Goal: Task Accomplishment & Management: Use online tool/utility

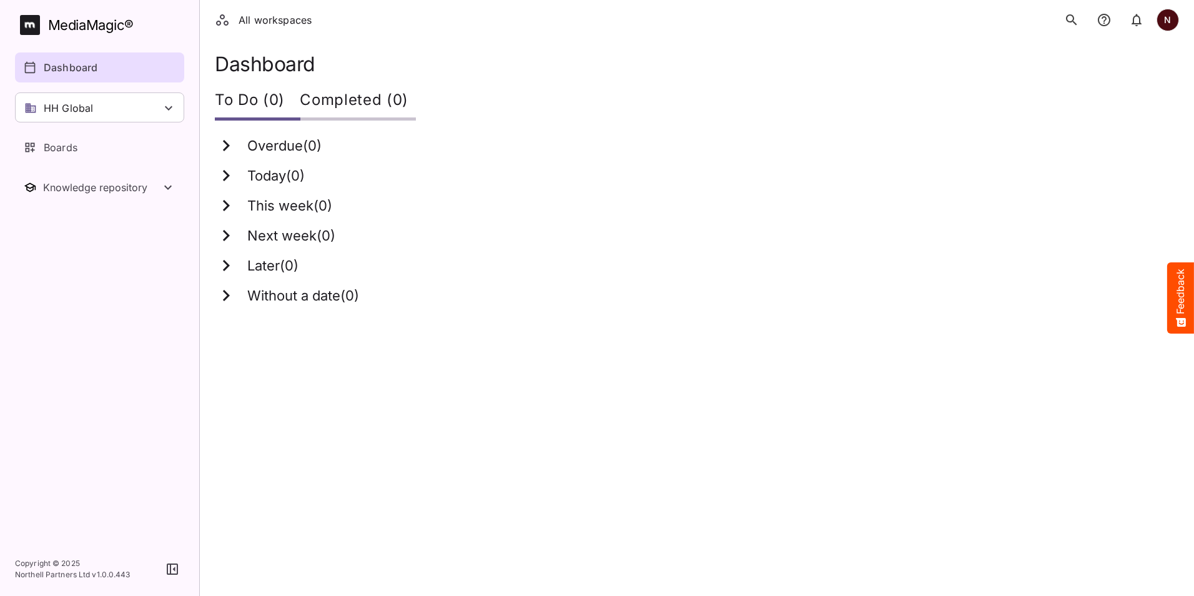
click at [226, 149] on icon at bounding box center [226, 145] width 7 height 11
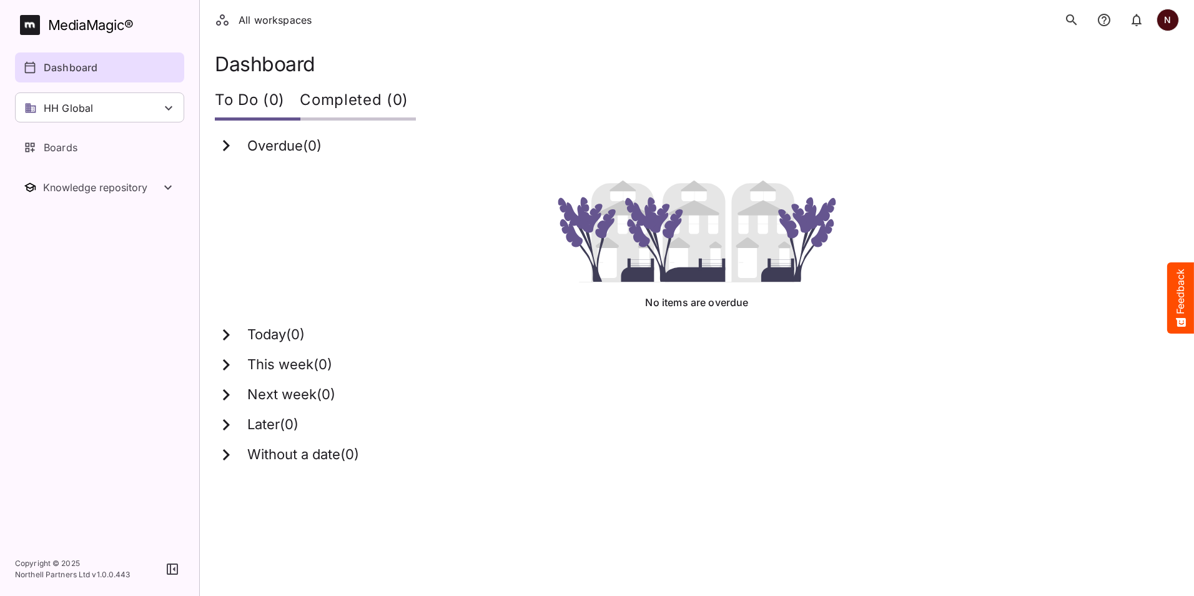
click at [225, 151] on icon at bounding box center [226, 145] width 22 height 22
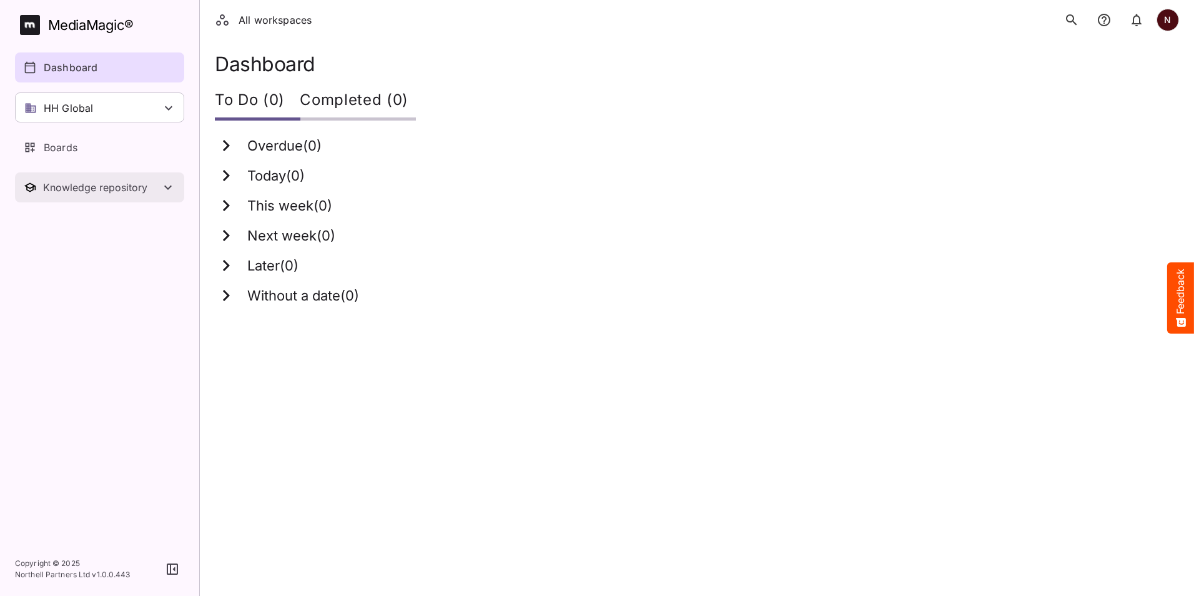
click at [171, 187] on icon "Toggle Knowledge repository" at bounding box center [168, 187] width 15 height 15
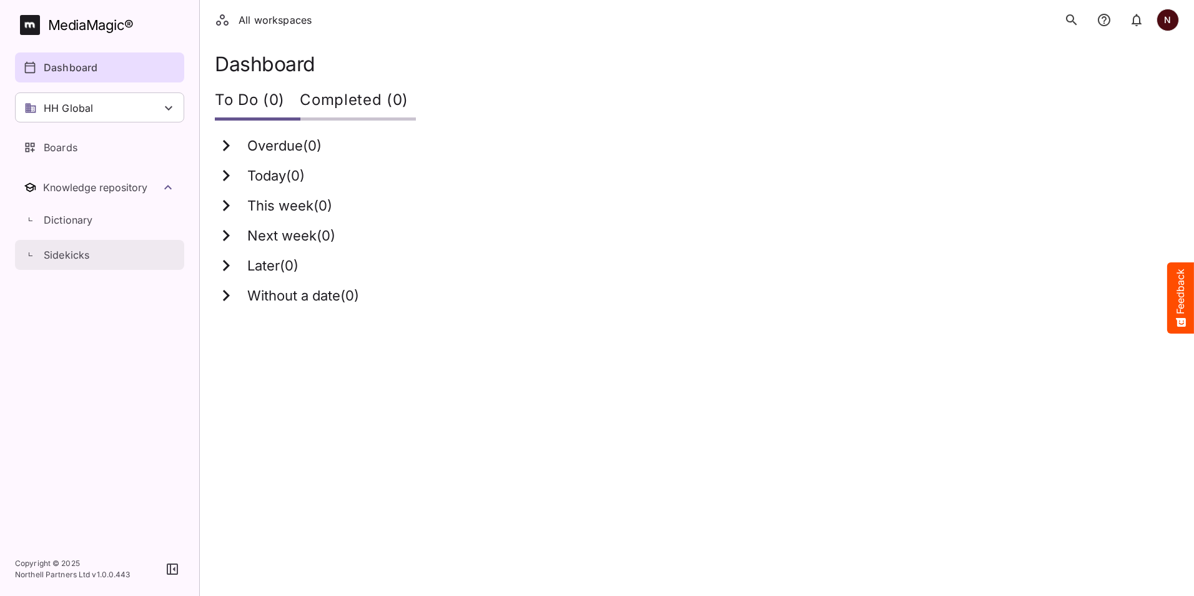
click at [60, 259] on p "Sidekicks" at bounding box center [67, 254] width 46 height 15
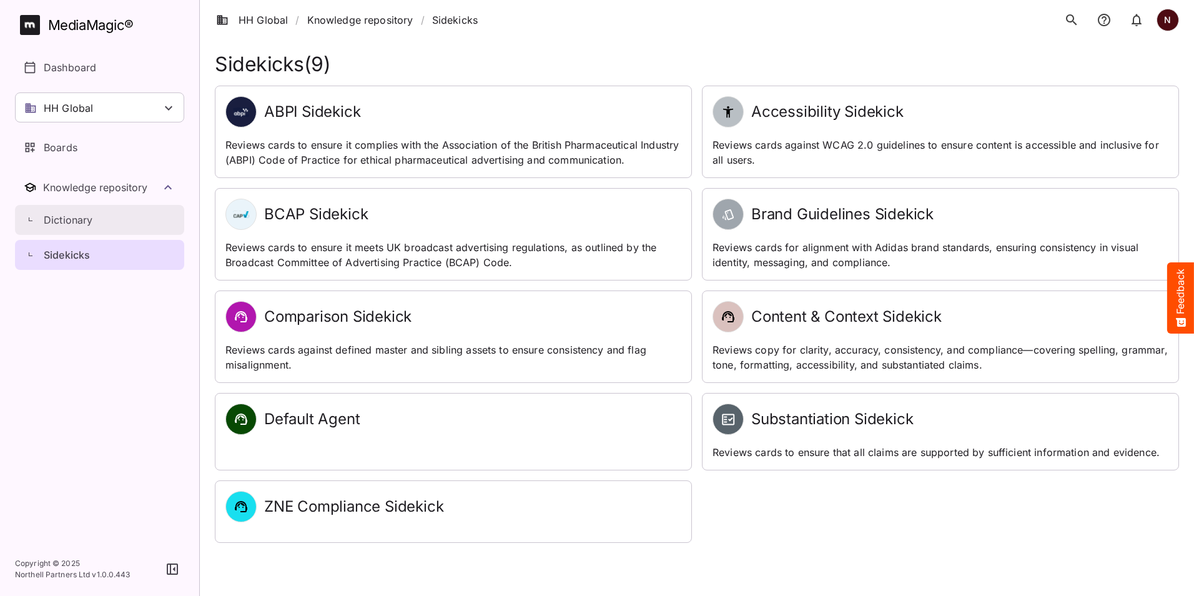
click at [62, 220] on p "Dictionary" at bounding box center [68, 219] width 49 height 15
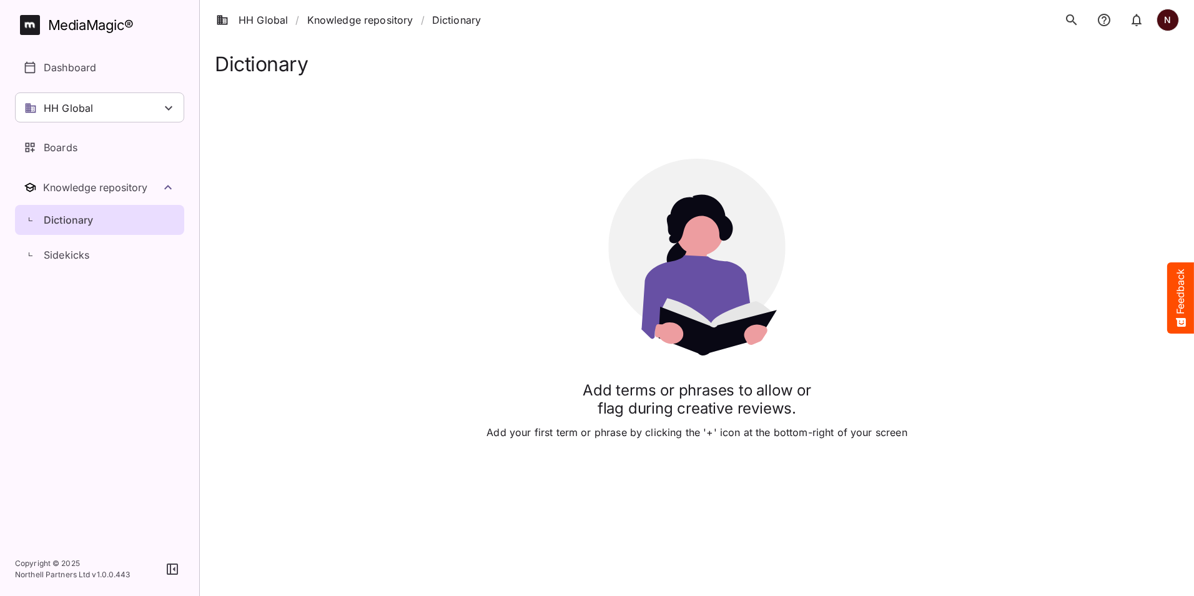
drag, startPoint x: 1072, startPoint y: 527, endPoint x: 1131, endPoint y: 565, distance: 69.5
click at [1077, 523] on html "HH Global / Knowledge repository / Dictionary N MediaMagic ® Dashboard HH Globa…" at bounding box center [597, 261] width 1194 height 523
click at [1134, 523] on html "HH Global / Knowledge repository / Dictionary N MediaMagic ® Dashboard HH Globa…" at bounding box center [597, 261] width 1194 height 523
click at [61, 150] on p "Boards" at bounding box center [61, 147] width 34 height 15
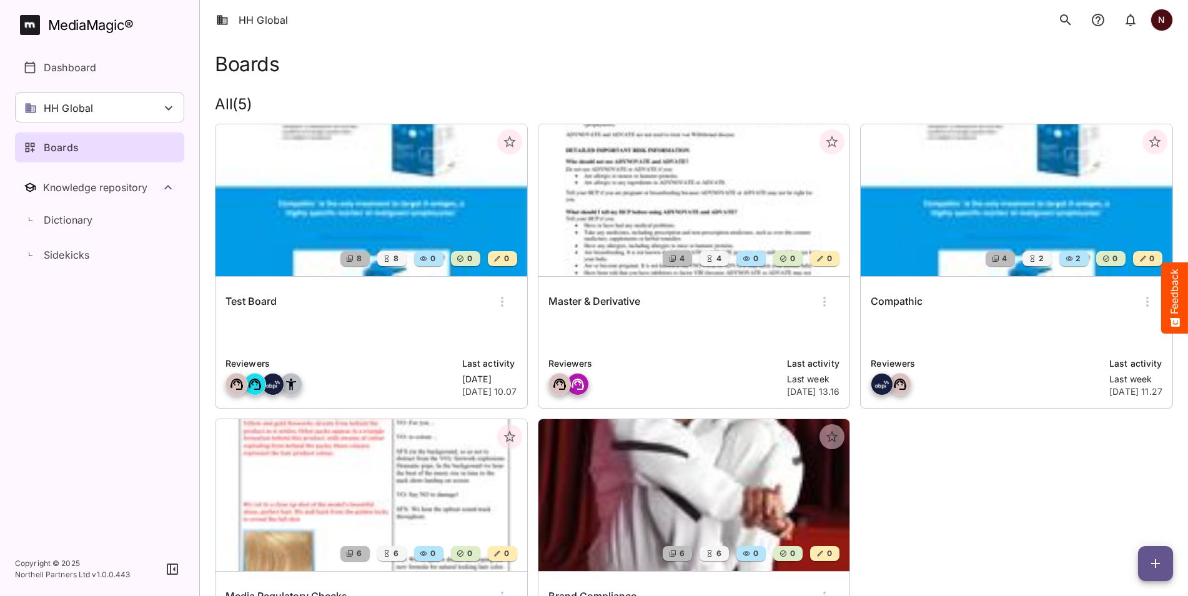
click at [407, 210] on img at bounding box center [371, 200] width 312 height 152
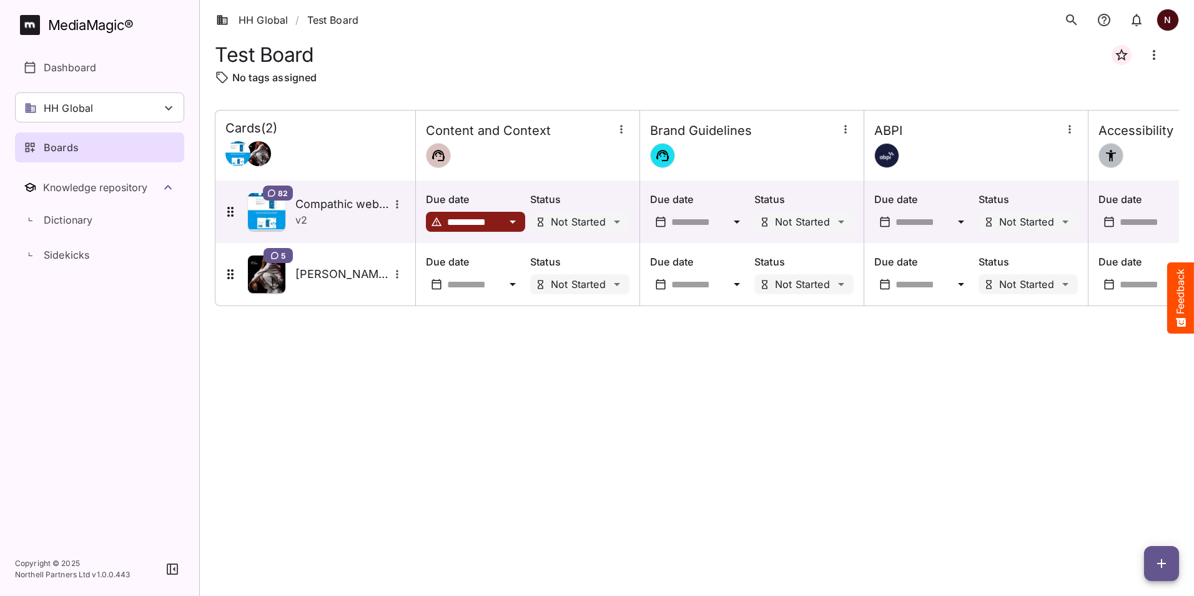
click at [513, 222] on icon at bounding box center [513, 221] width 6 height 3
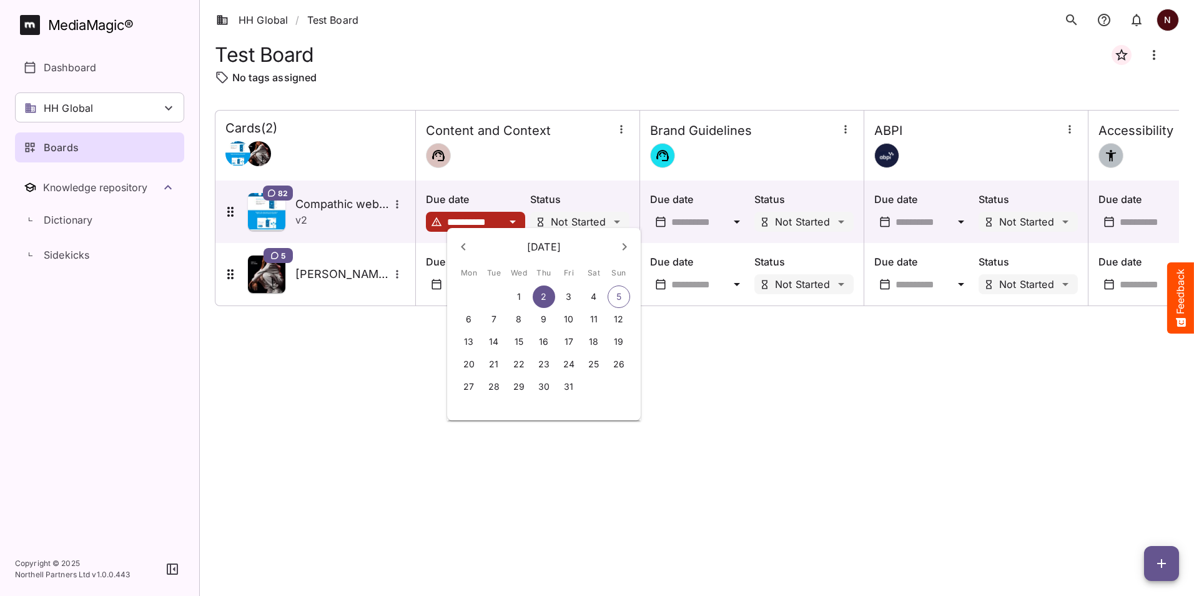
click at [571, 324] on p "10" at bounding box center [568, 319] width 9 height 12
type input "**********"
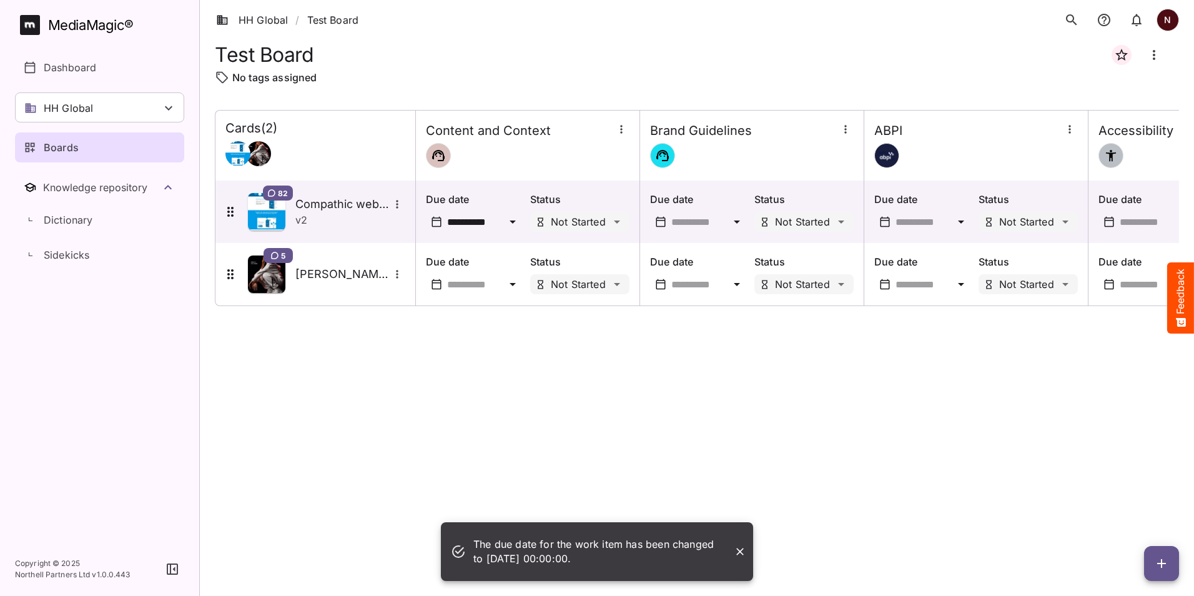
click at [738, 222] on icon at bounding box center [737, 221] width 6 height 3
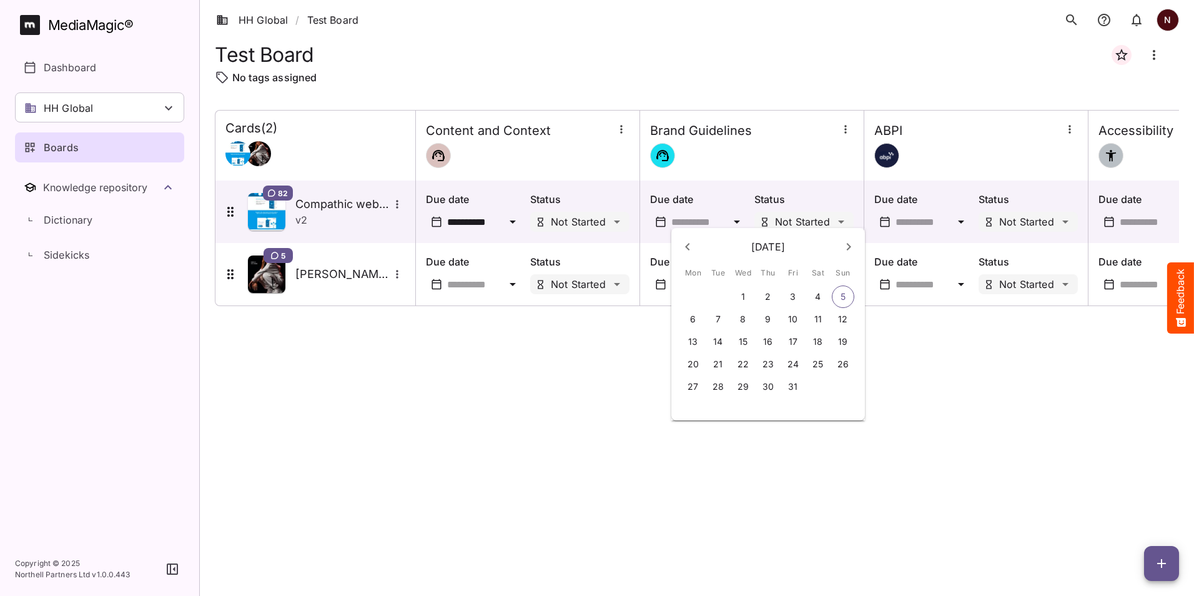
click at [696, 343] on p "13" at bounding box center [692, 341] width 9 height 12
type input "**********"
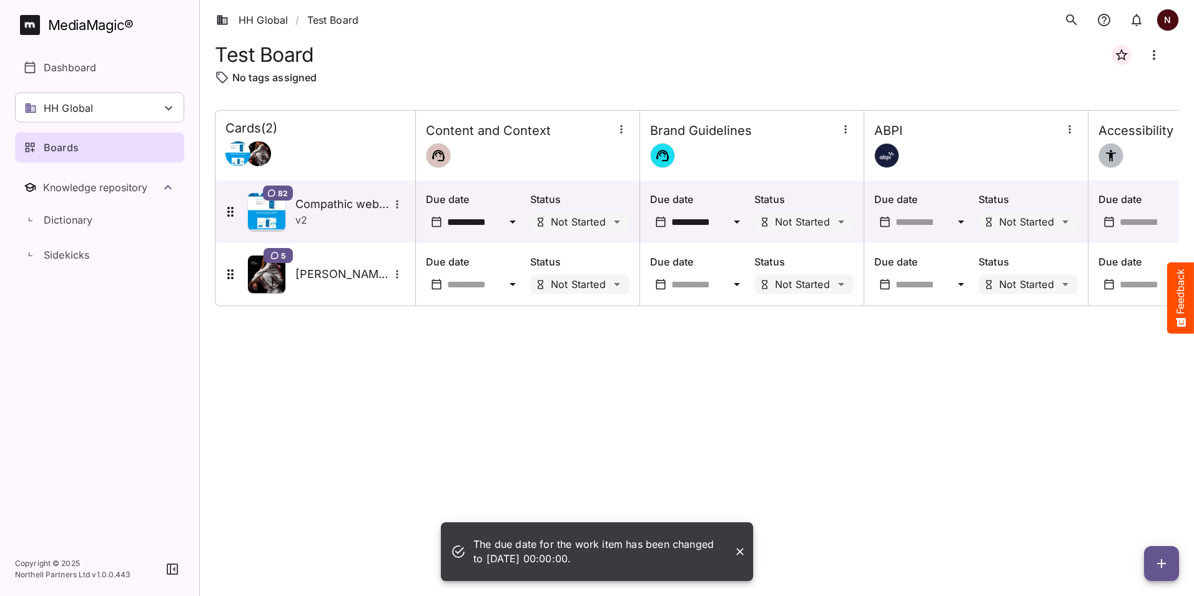
click at [961, 222] on icon at bounding box center [961, 221] width 6 height 3
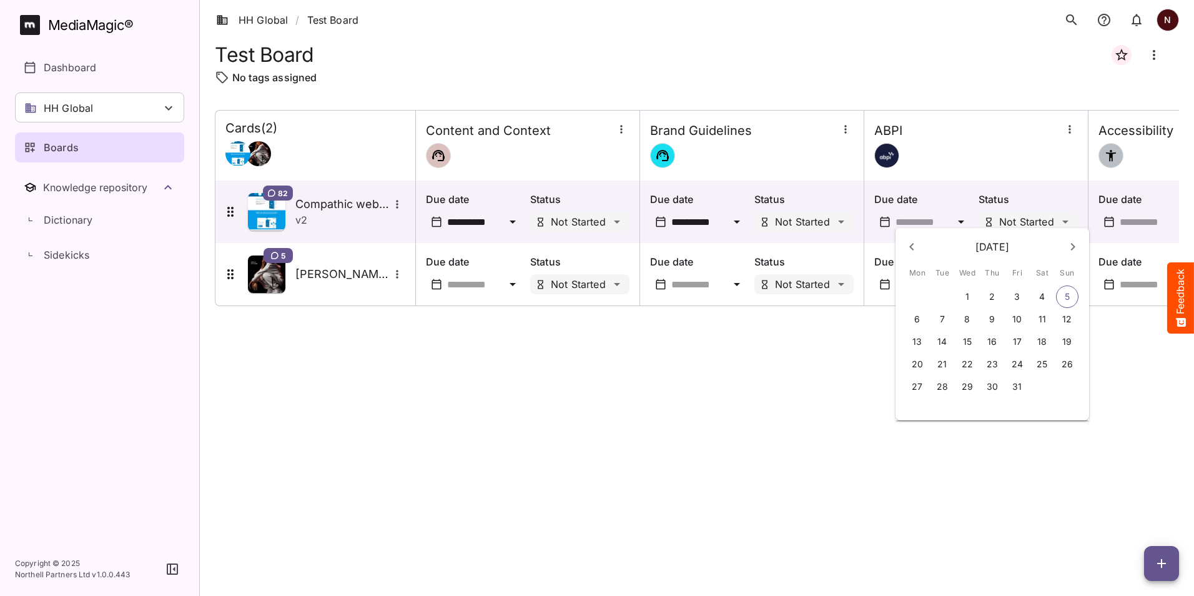
click at [919, 339] on p "13" at bounding box center [917, 341] width 9 height 12
type input "**********"
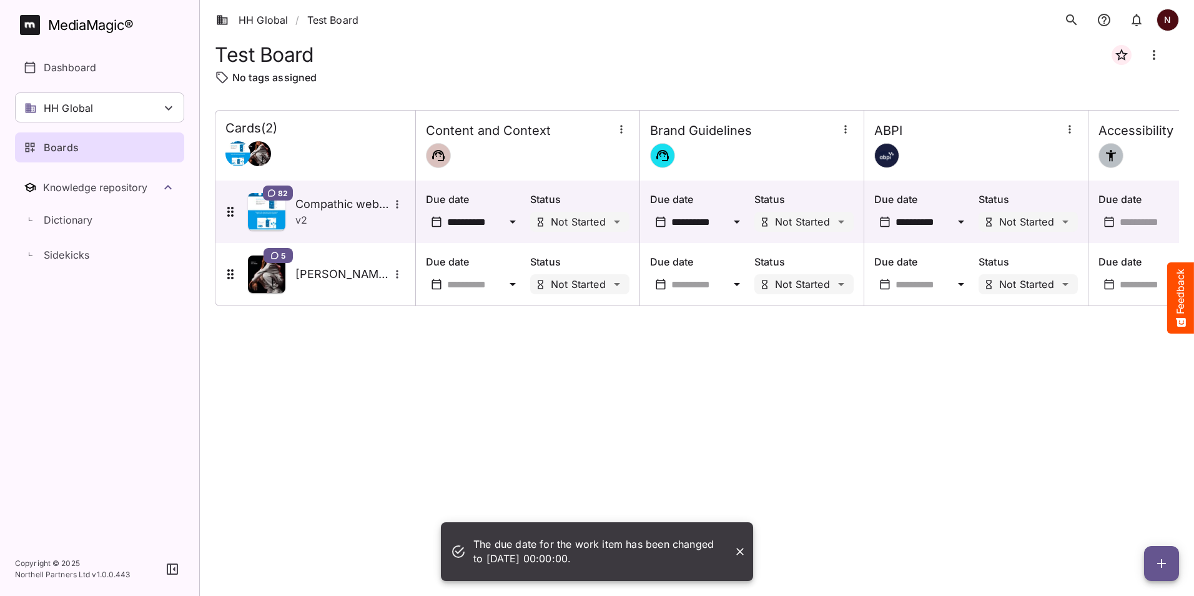
click at [736, 222] on icon at bounding box center [737, 221] width 6 height 3
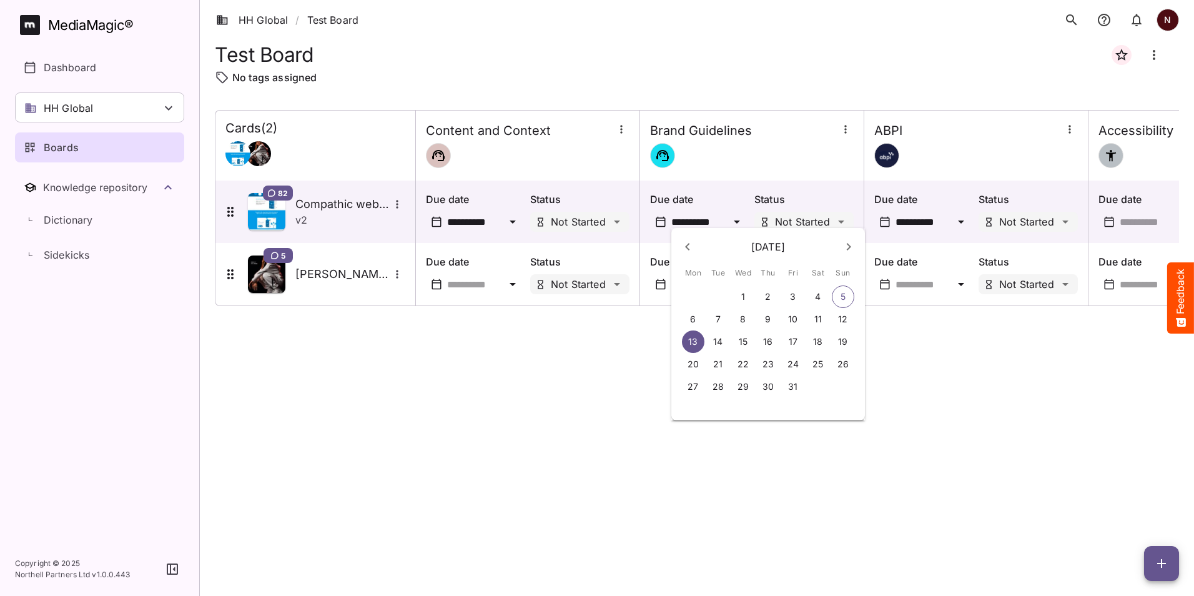
click at [937, 389] on div at bounding box center [597, 298] width 1194 height 596
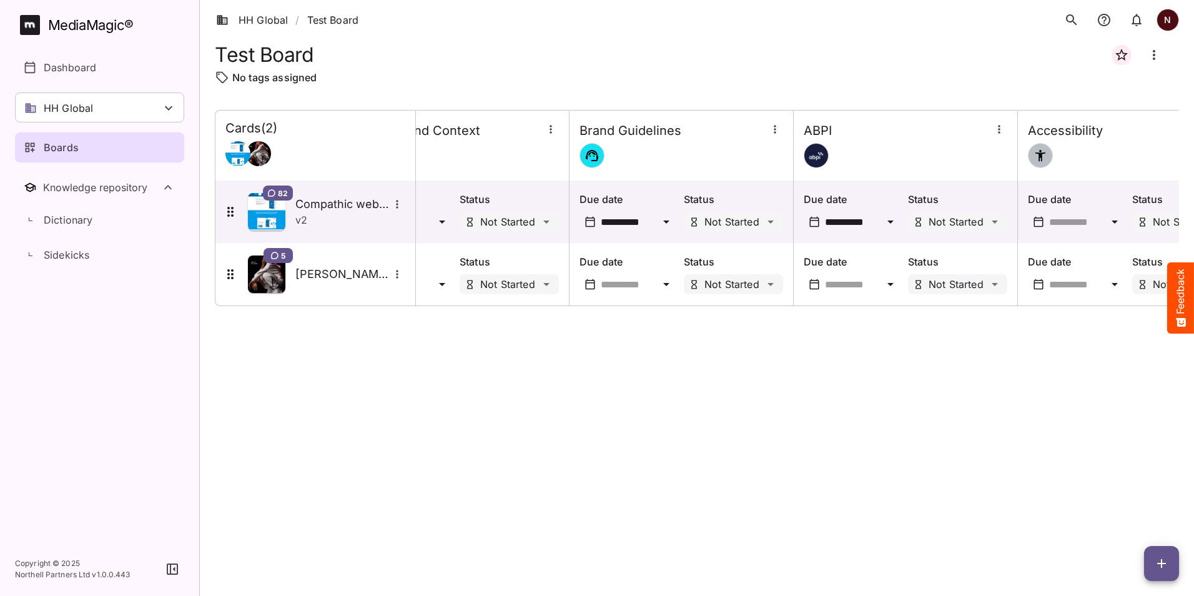
scroll to position [0, 113]
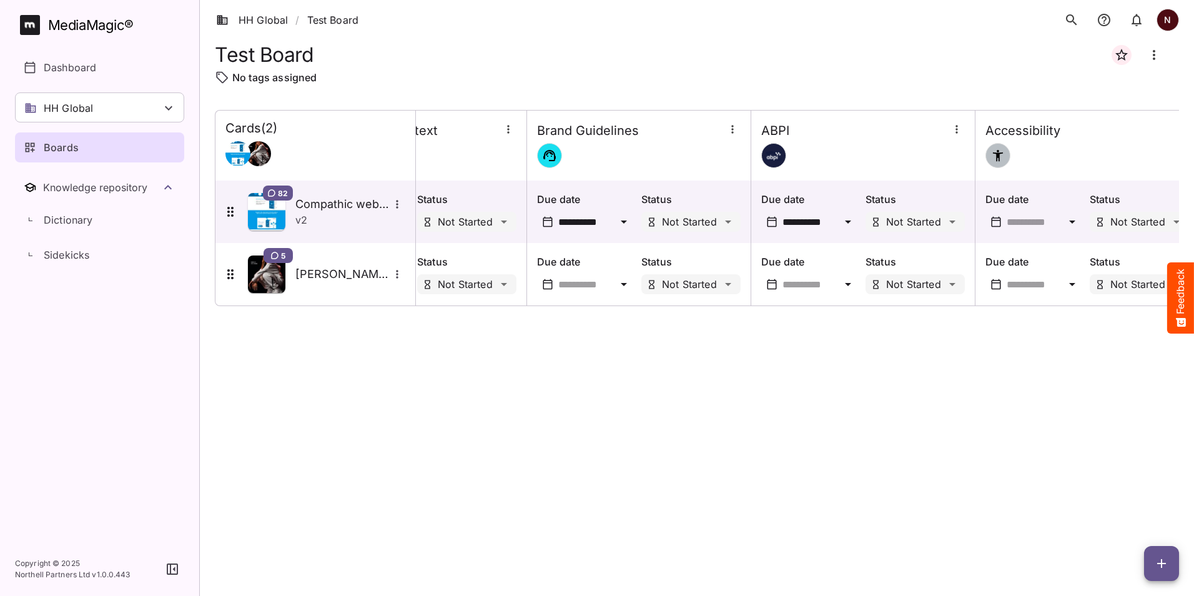
click at [1073, 218] on icon at bounding box center [1072, 221] width 15 height 15
click at [863, 341] on p "14" at bounding box center [859, 341] width 9 height 12
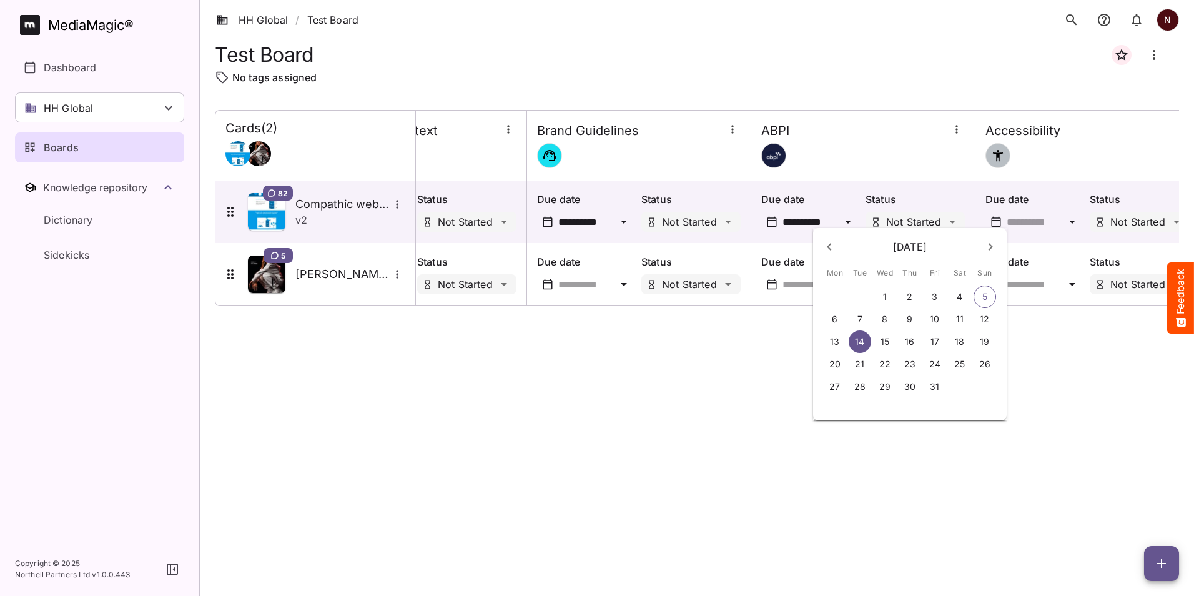
type input "**********"
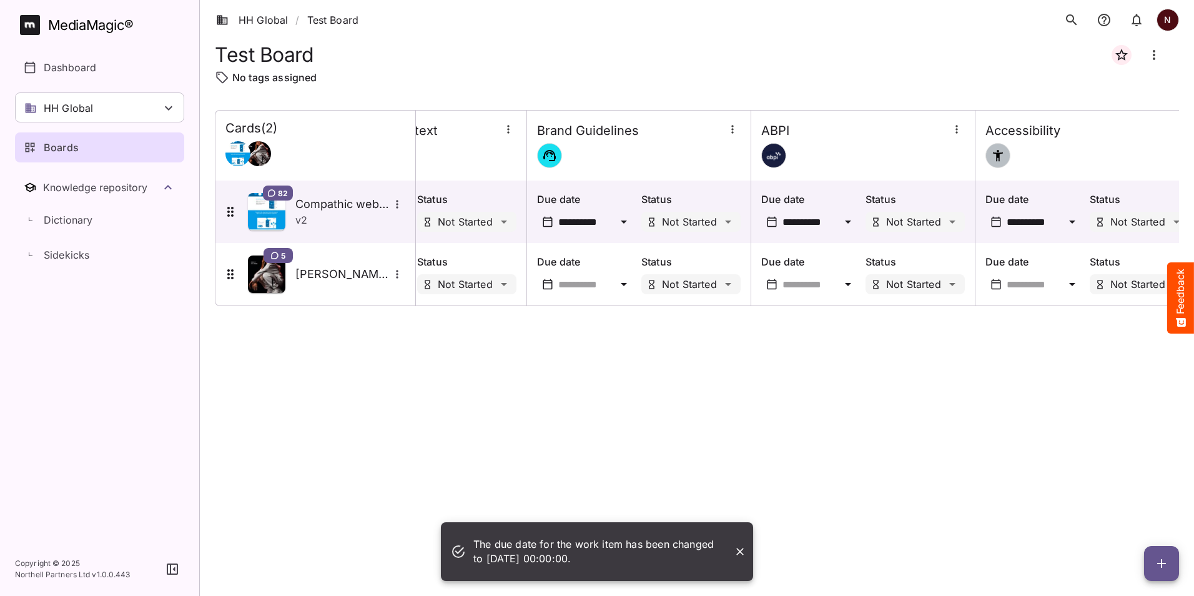
click at [1042, 399] on div "**********" at bounding box center [697, 343] width 964 height 466
click at [744, 553] on icon "Close" at bounding box center [740, 551] width 12 height 12
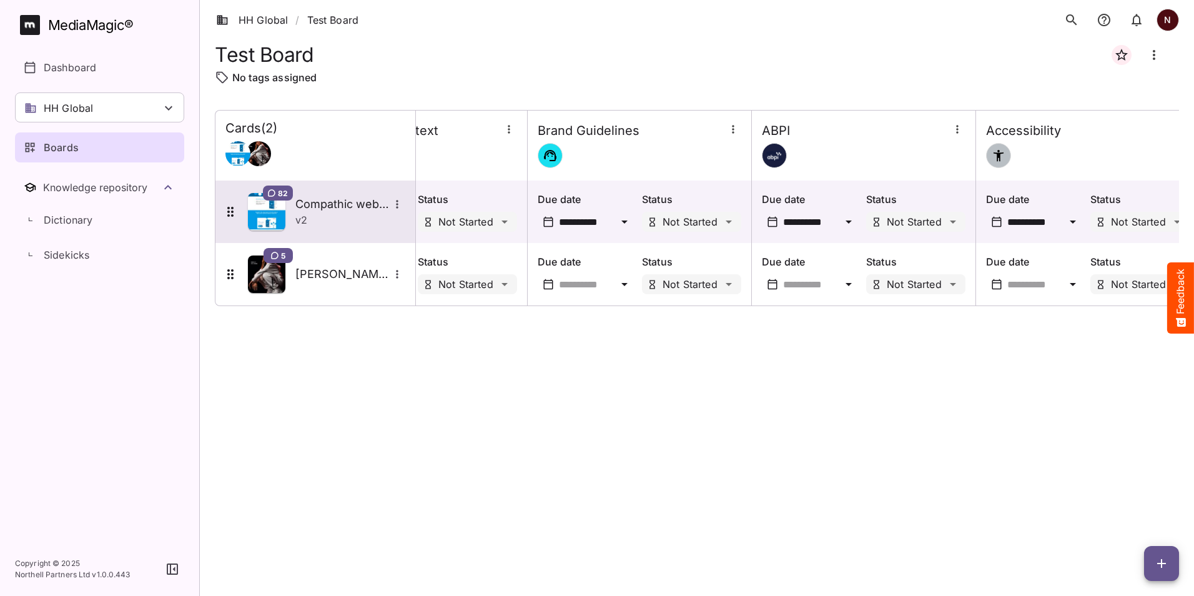
click at [282, 196] on span "82" at bounding box center [283, 193] width 10 height 10
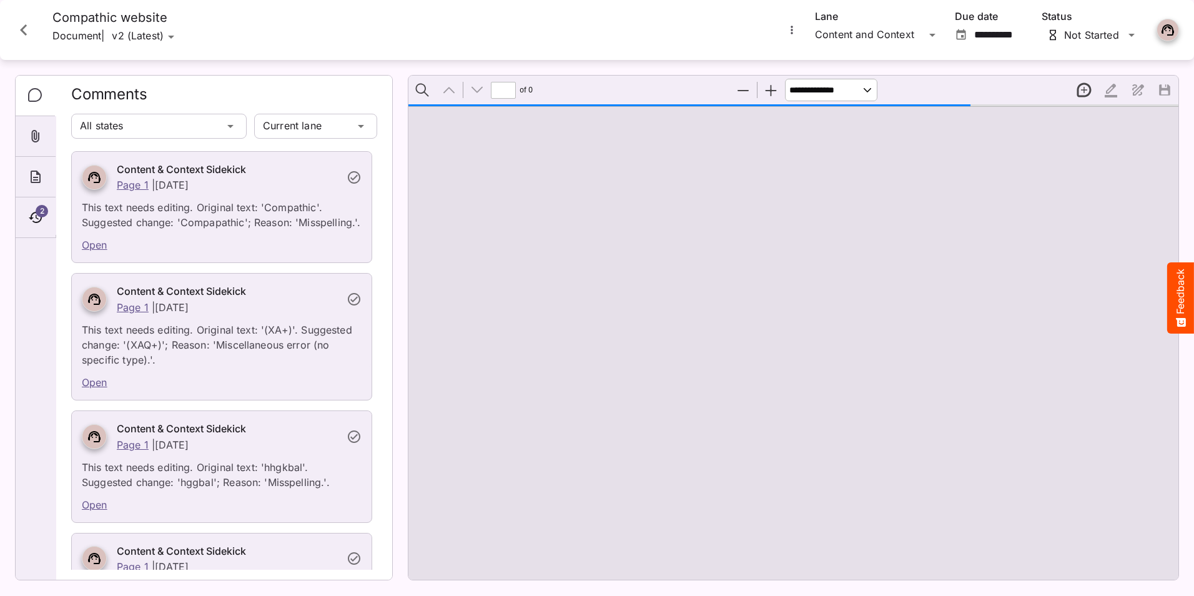
type input "*"
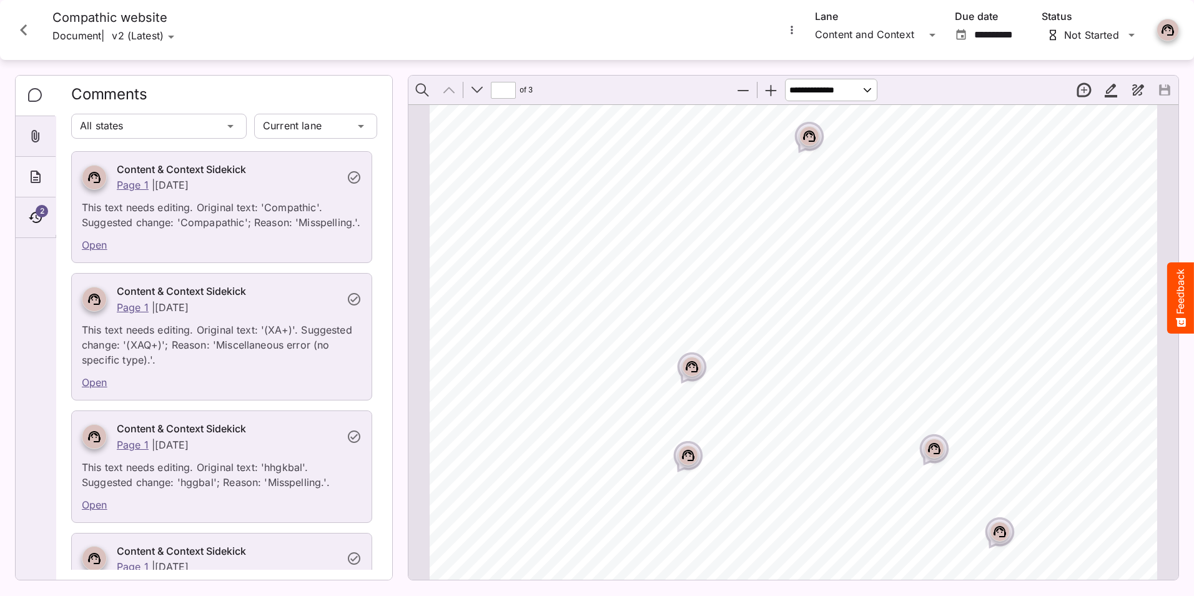
click at [36, 177] on icon "About" at bounding box center [36, 177] width 10 height 12
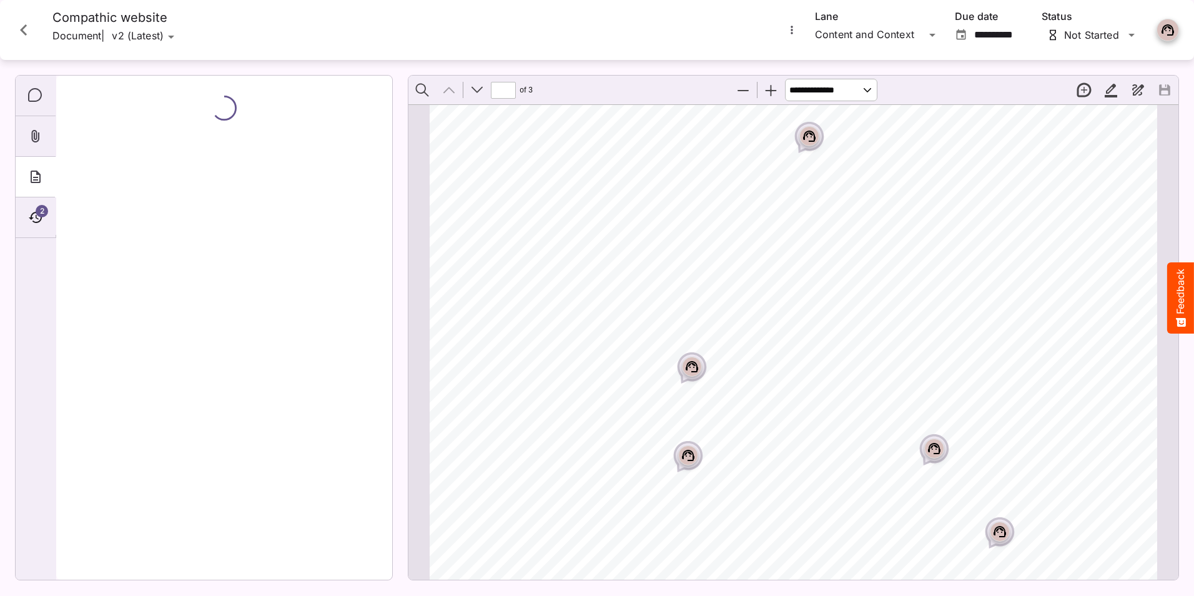
click at [179, 39] on div "HH Global / Test Board N MediaMagic ® Dashboard HH Global HH Global Create new …" at bounding box center [597, 295] width 1194 height 590
click at [27, 32] on icon "Close card" at bounding box center [23, 30] width 22 height 22
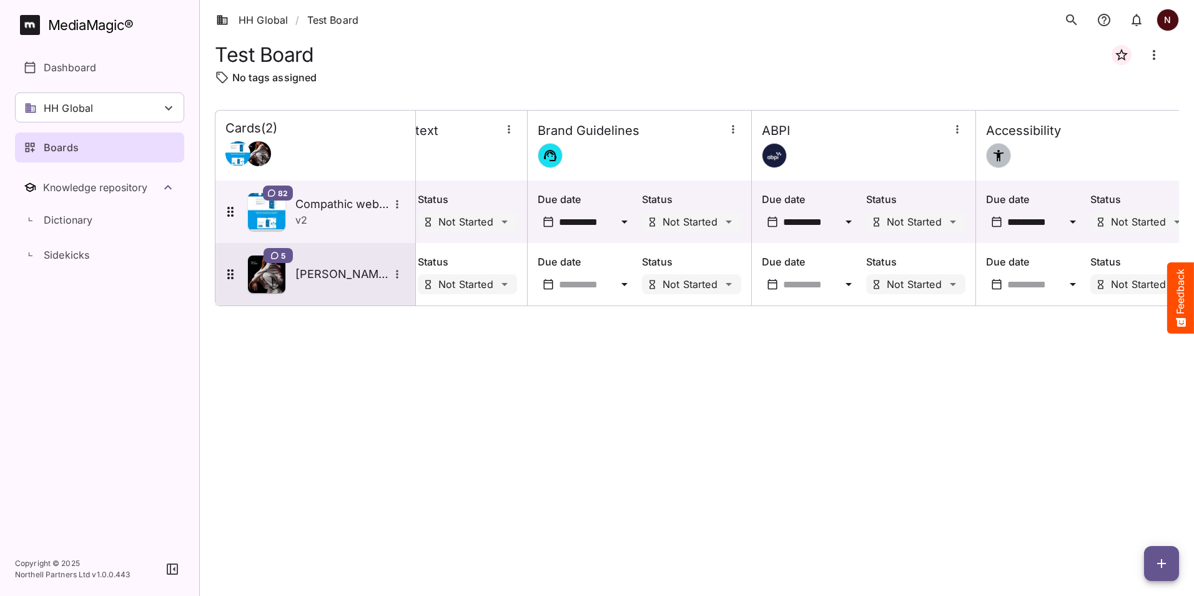
click at [399, 279] on icon "More options for Tate test" at bounding box center [397, 274] width 12 height 12
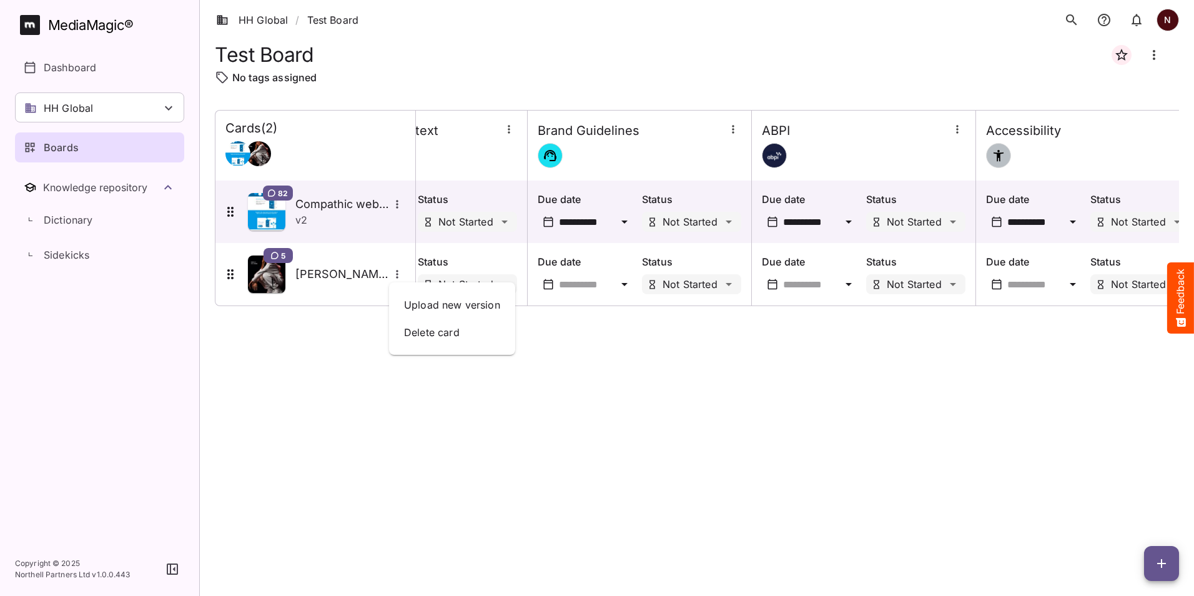
click at [331, 415] on div at bounding box center [597, 298] width 1194 height 596
click at [61, 153] on p "Boards" at bounding box center [61, 147] width 35 height 15
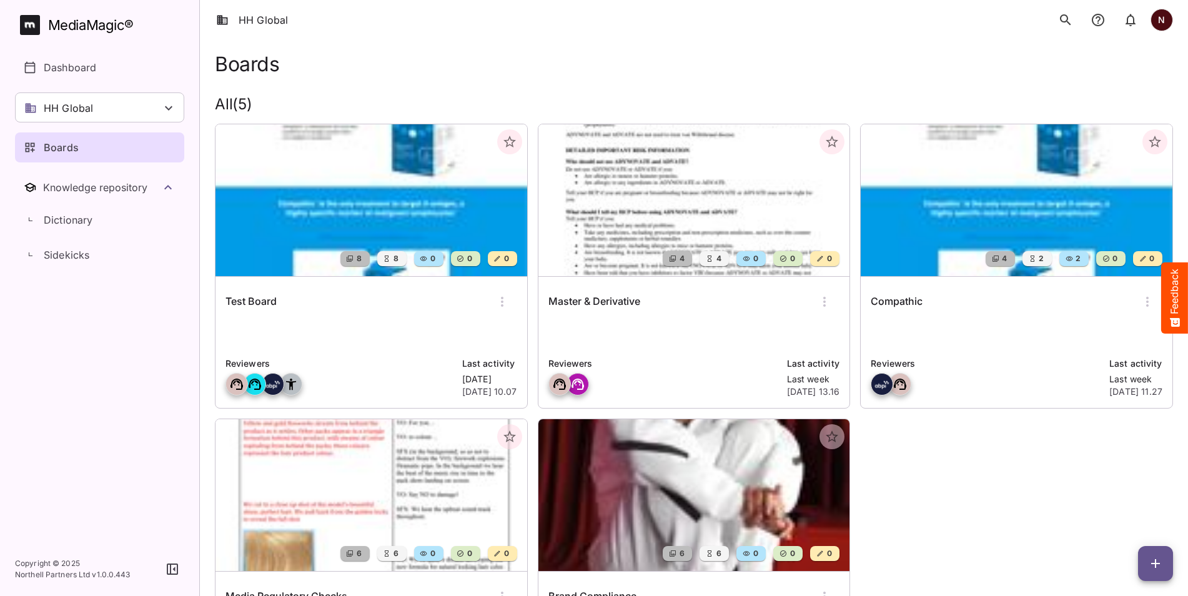
click at [1031, 220] on img at bounding box center [1017, 200] width 312 height 152
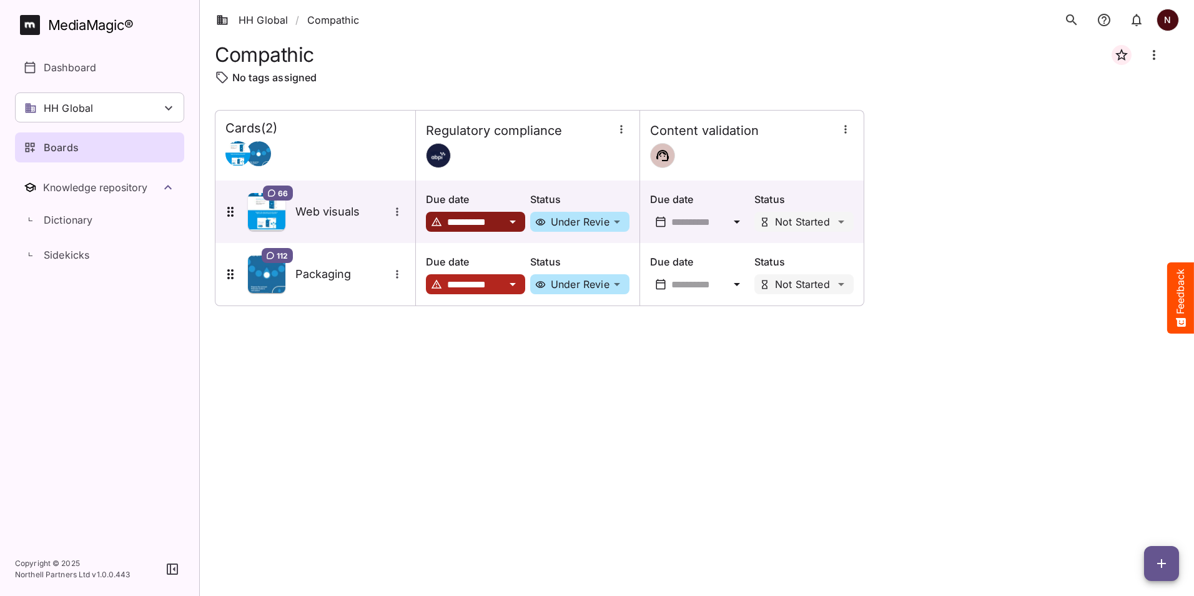
click at [516, 223] on icon at bounding box center [512, 221] width 15 height 15
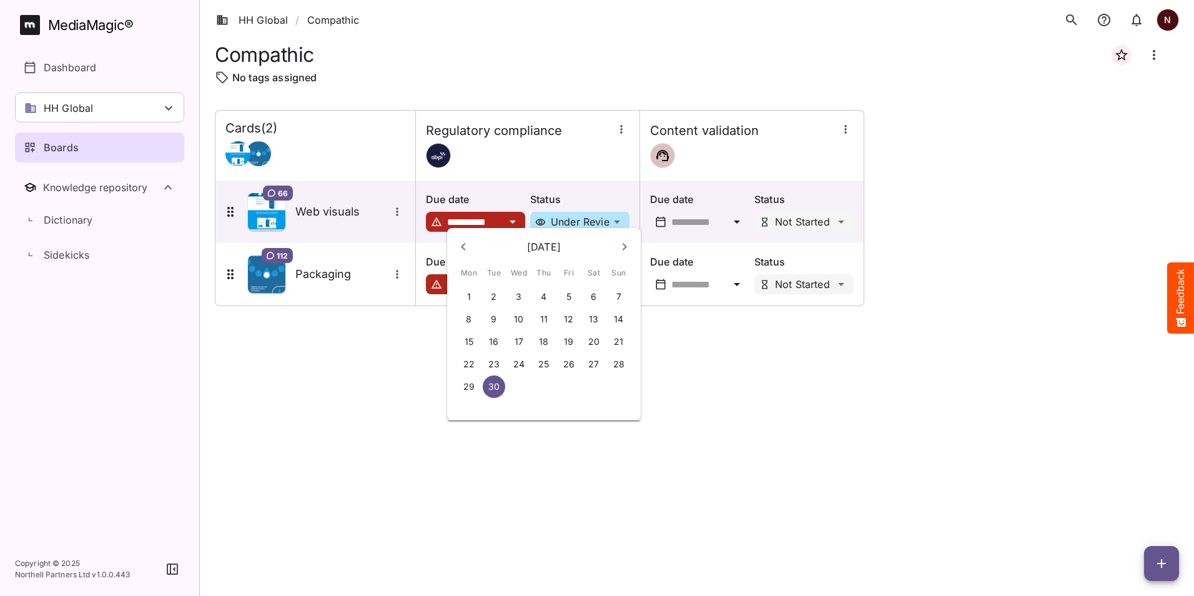
click at [624, 246] on icon "Next month (October 2025)" at bounding box center [624, 246] width 15 height 15
click at [493, 317] on p "7" at bounding box center [494, 319] width 5 height 12
type input "**********"
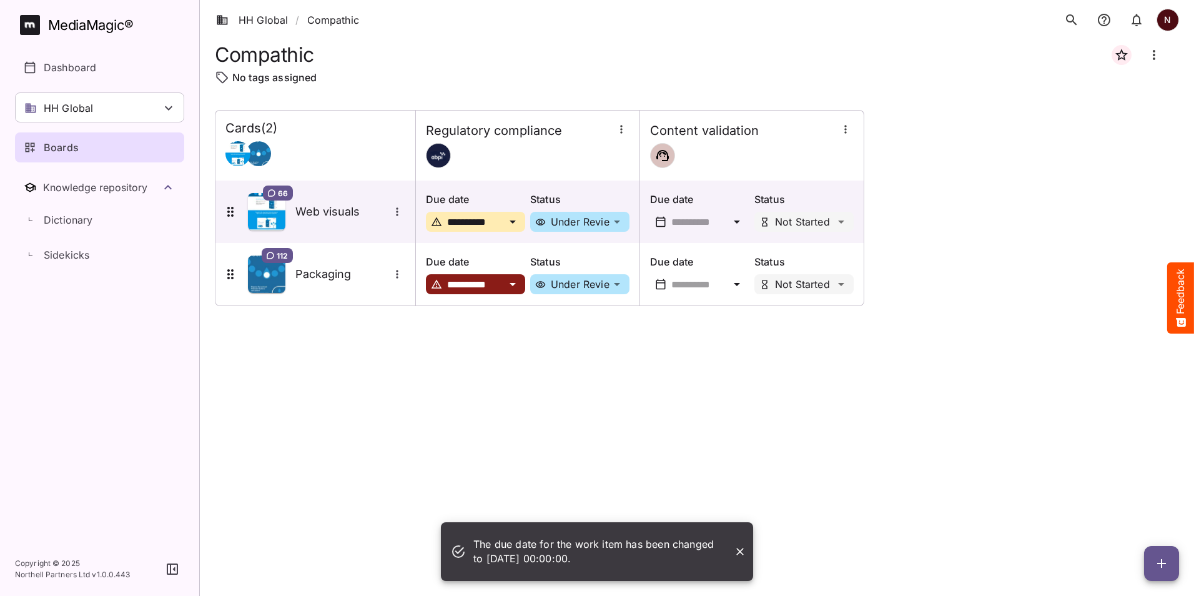
click at [518, 285] on icon at bounding box center [512, 284] width 15 height 15
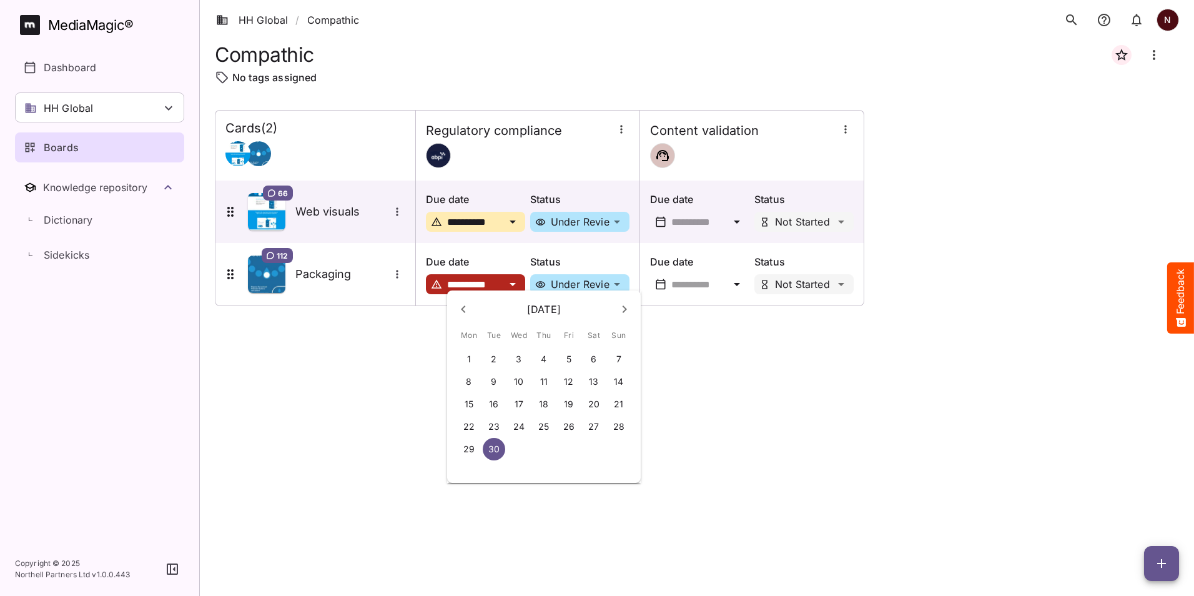
click at [627, 309] on icon "Next month (October 2025)" at bounding box center [624, 309] width 15 height 15
click at [492, 384] on p "7" at bounding box center [494, 381] width 5 height 12
type input "**********"
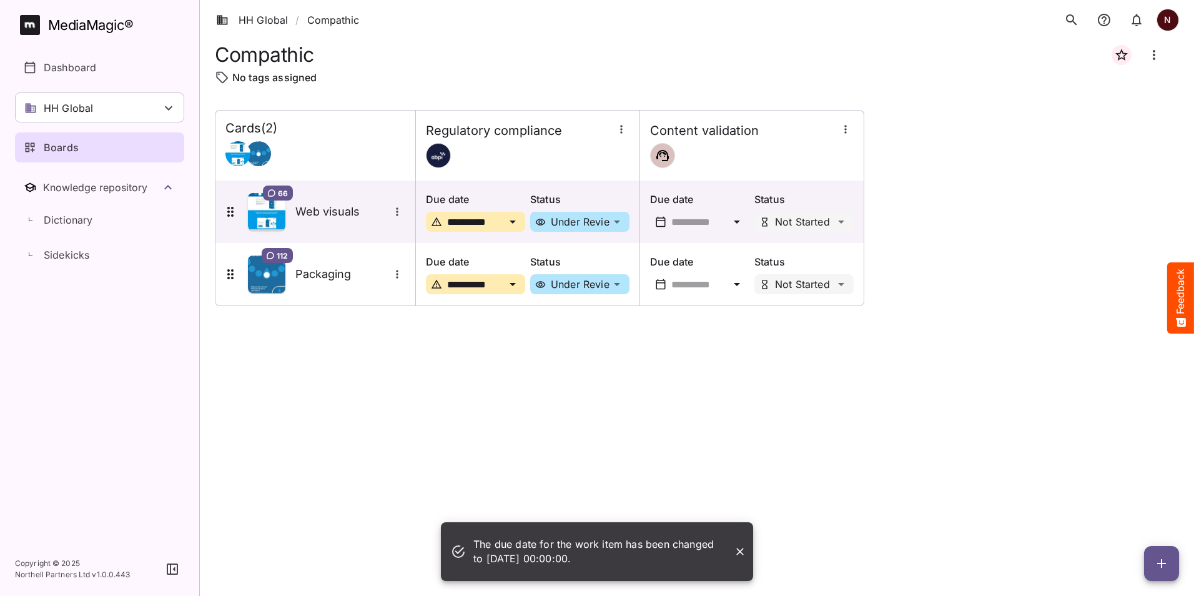
click at [938, 473] on div "**********" at bounding box center [697, 343] width 964 height 466
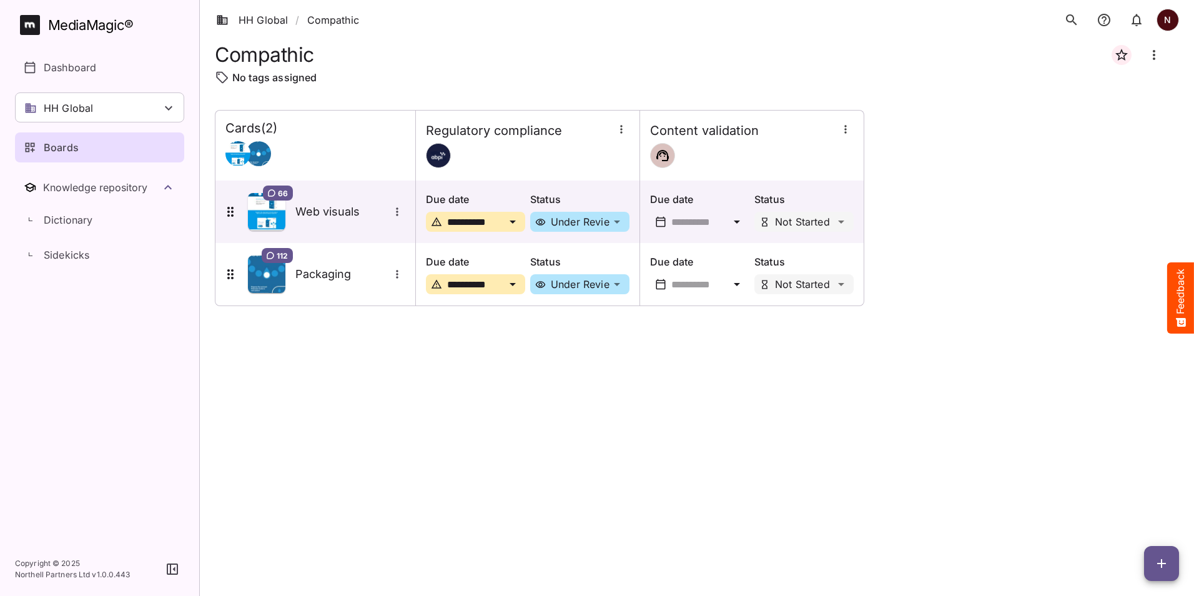
click at [620, 132] on icon "button" at bounding box center [621, 129] width 12 height 12
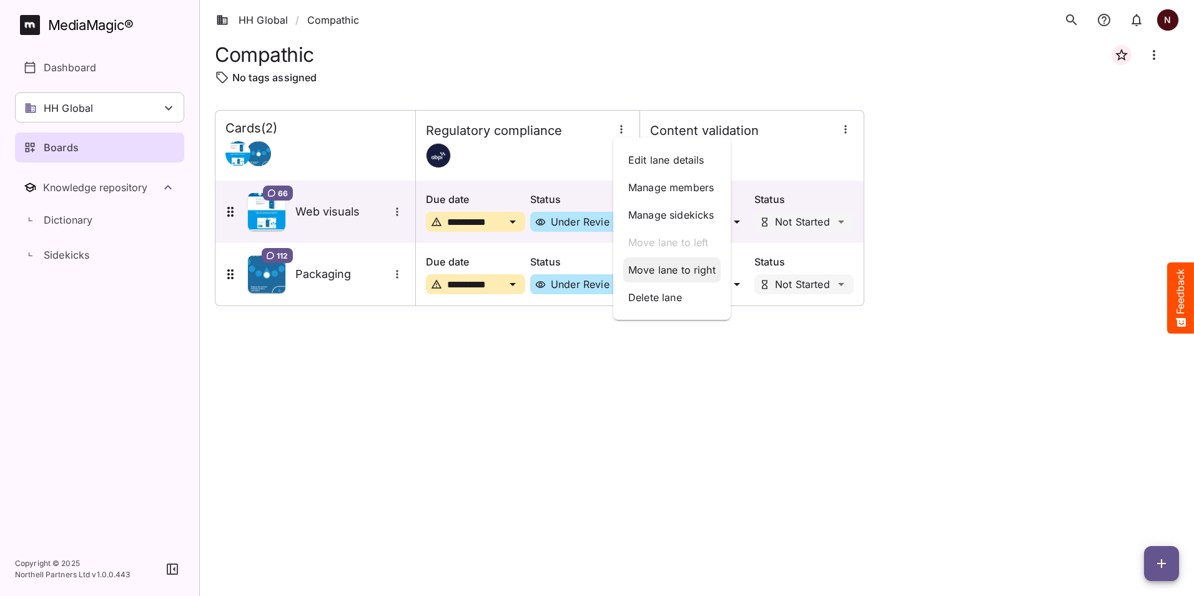
click at [667, 271] on p "Move lane to right" at bounding box center [671, 269] width 87 height 15
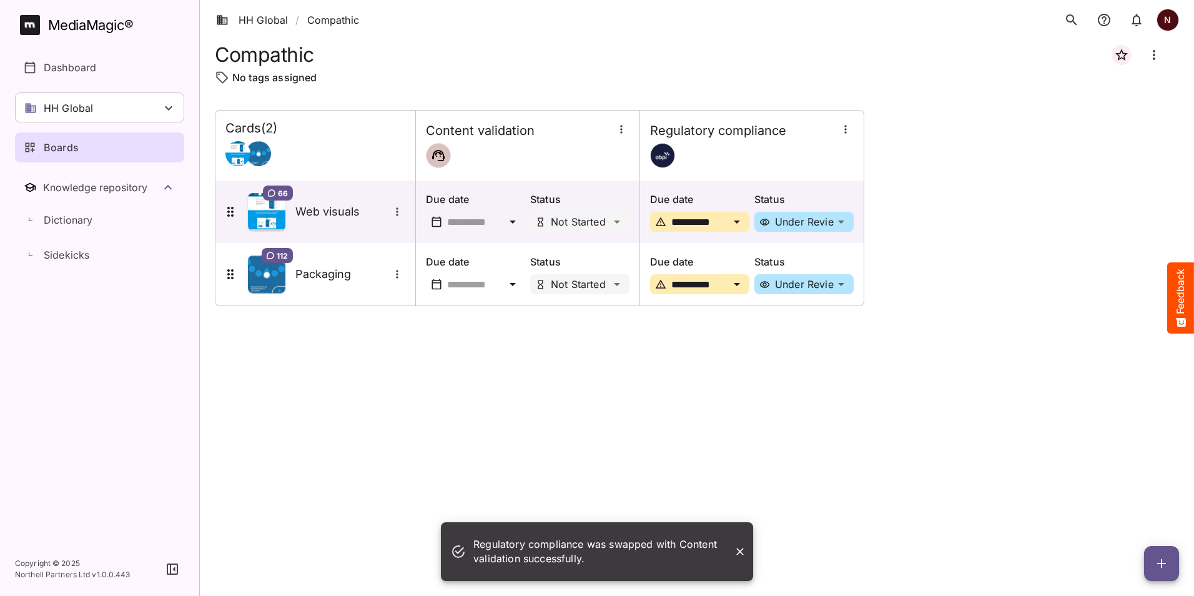
click at [849, 134] on icon "button" at bounding box center [845, 129] width 12 height 12
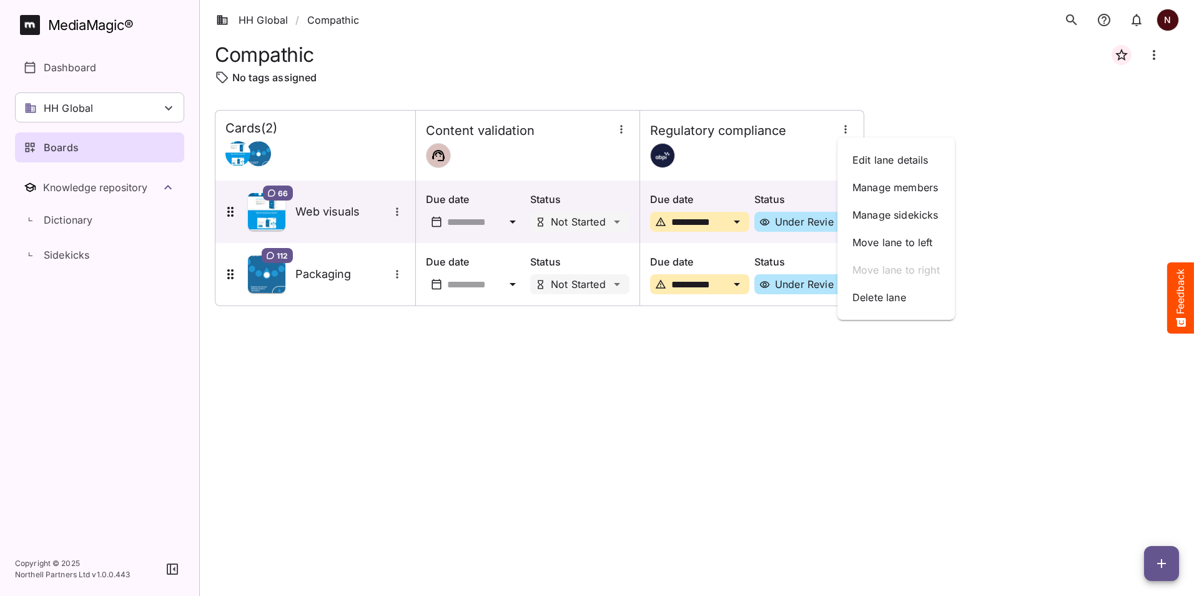
drag, startPoint x: 1061, startPoint y: 212, endPoint x: 1056, endPoint y: 259, distance: 47.7
click at [1061, 212] on div at bounding box center [597, 298] width 1194 height 596
click at [1162, 562] on icon "button" at bounding box center [1161, 563] width 9 height 9
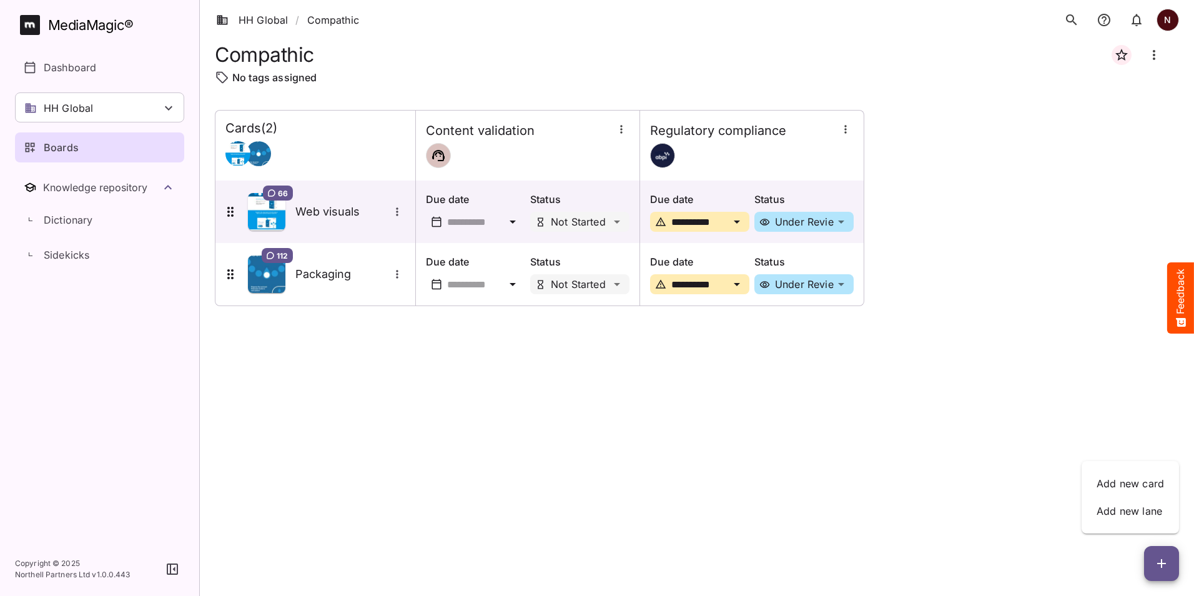
drag, startPoint x: 71, startPoint y: 158, endPoint x: 67, endPoint y: 152, distance: 7.6
click at [71, 157] on div at bounding box center [597, 298] width 1194 height 596
click at [56, 146] on p "Boards" at bounding box center [61, 147] width 35 height 15
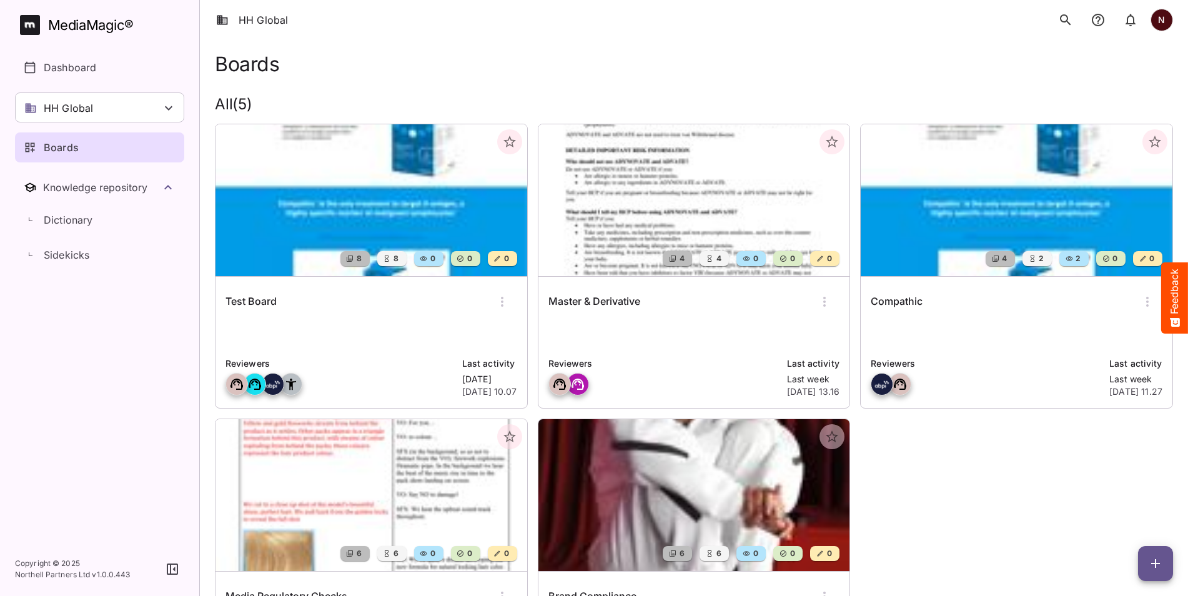
click at [278, 219] on img at bounding box center [371, 200] width 312 height 152
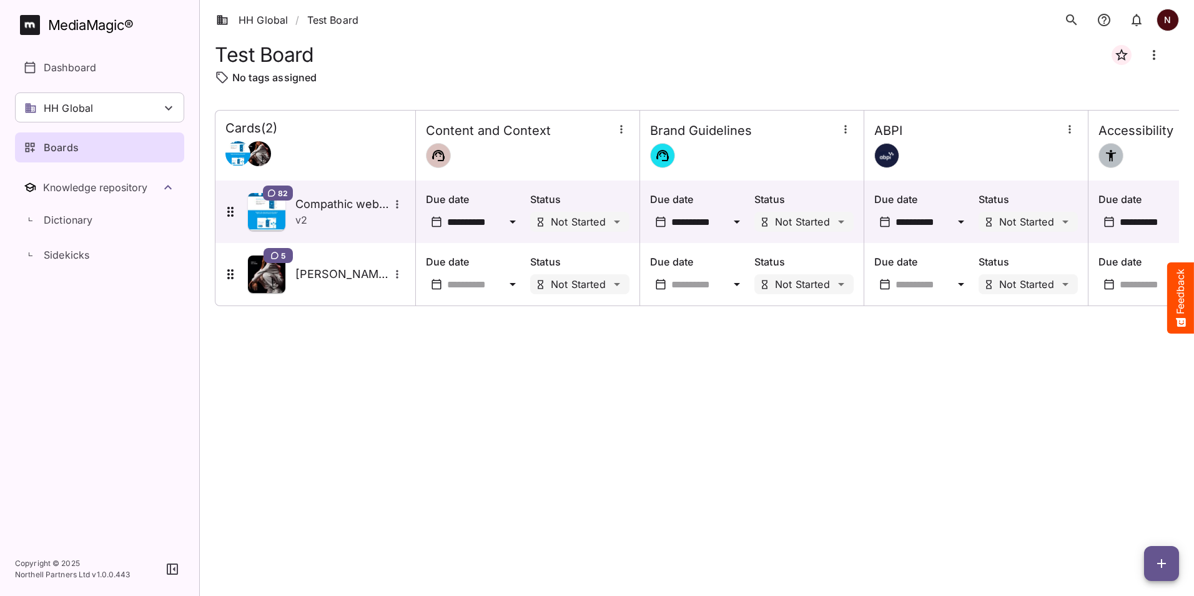
click at [63, 149] on p "Boards" at bounding box center [61, 147] width 35 height 15
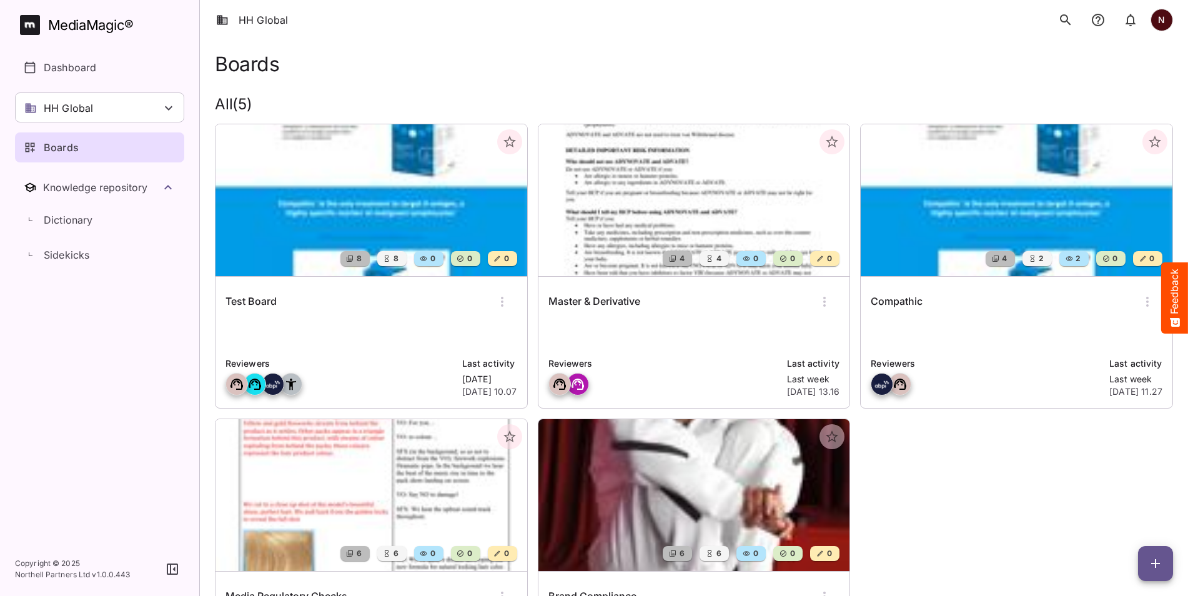
click at [959, 222] on img at bounding box center [1017, 200] width 312 height 152
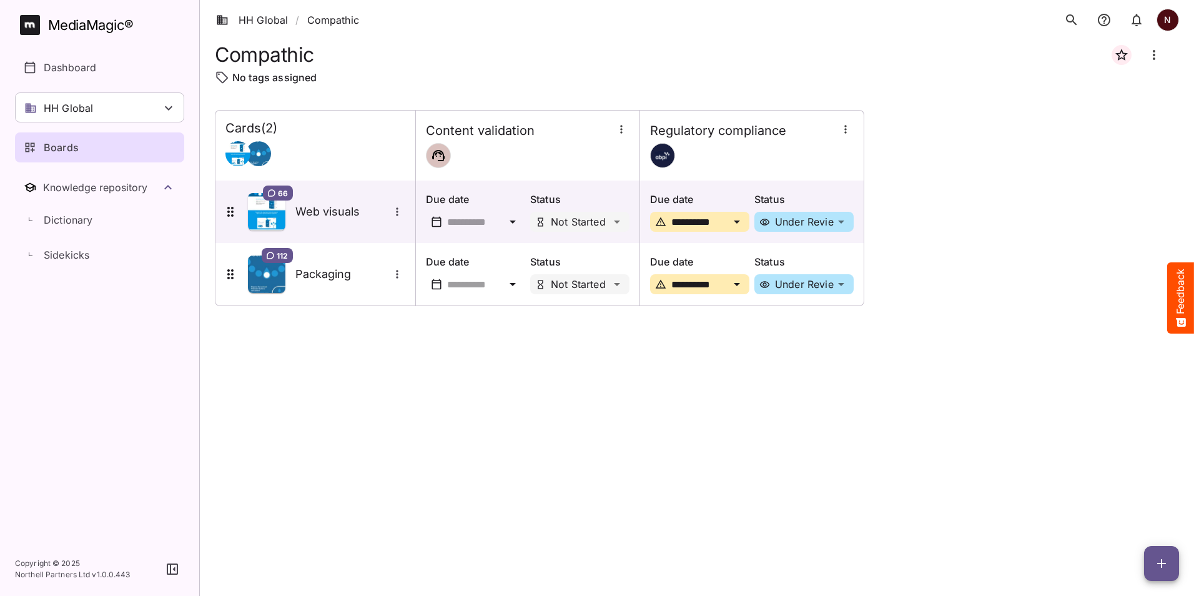
click at [1164, 565] on icon "button" at bounding box center [1161, 563] width 15 height 15
click at [1117, 484] on p "Add new card" at bounding box center [1130, 483] width 67 height 15
click at [640, 207] on table "**********" at bounding box center [540, 208] width 650 height 196
click at [1165, 568] on icon "button" at bounding box center [1161, 563] width 15 height 15
click at [1119, 512] on p "Add new lane" at bounding box center [1130, 510] width 67 height 15
